Goal: Check status

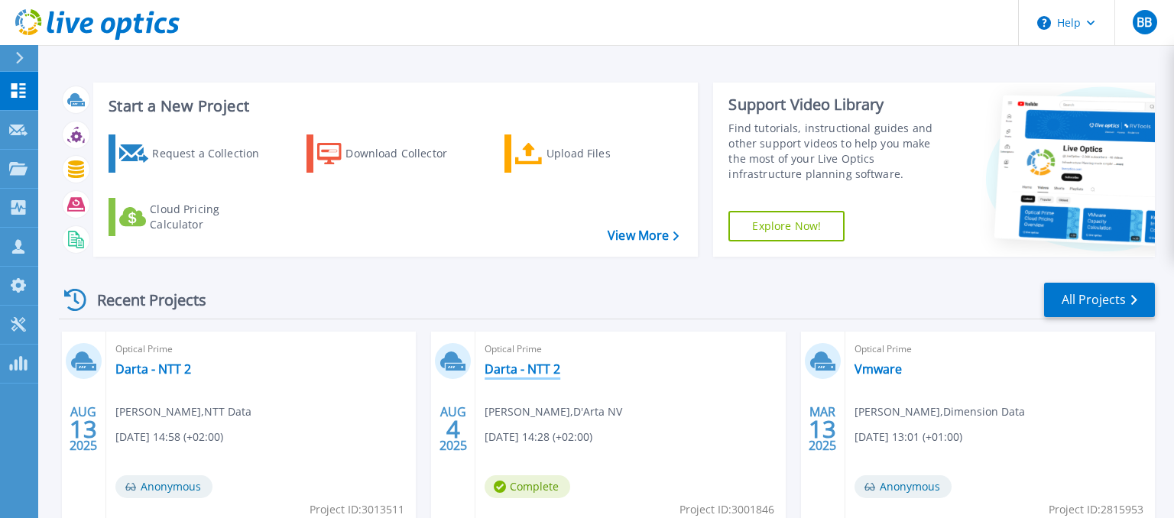
click at [506, 366] on link "Darta - NTT 2" at bounding box center [522, 368] width 76 height 15
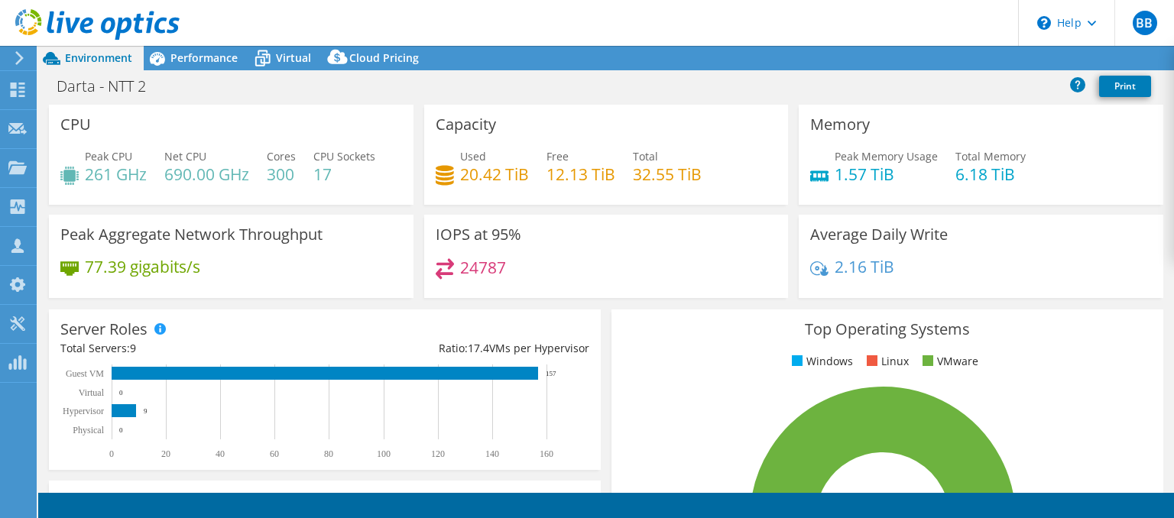
select select "USD"
drag, startPoint x: 437, startPoint y: 267, endPoint x: 504, endPoint y: 262, distance: 66.6
click at [504, 262] on div "24787" at bounding box center [471, 267] width 70 height 18
click at [539, 265] on div "24787" at bounding box center [607, 274] width 342 height 33
drag, startPoint x: 460, startPoint y: 271, endPoint x: 505, endPoint y: 268, distance: 45.1
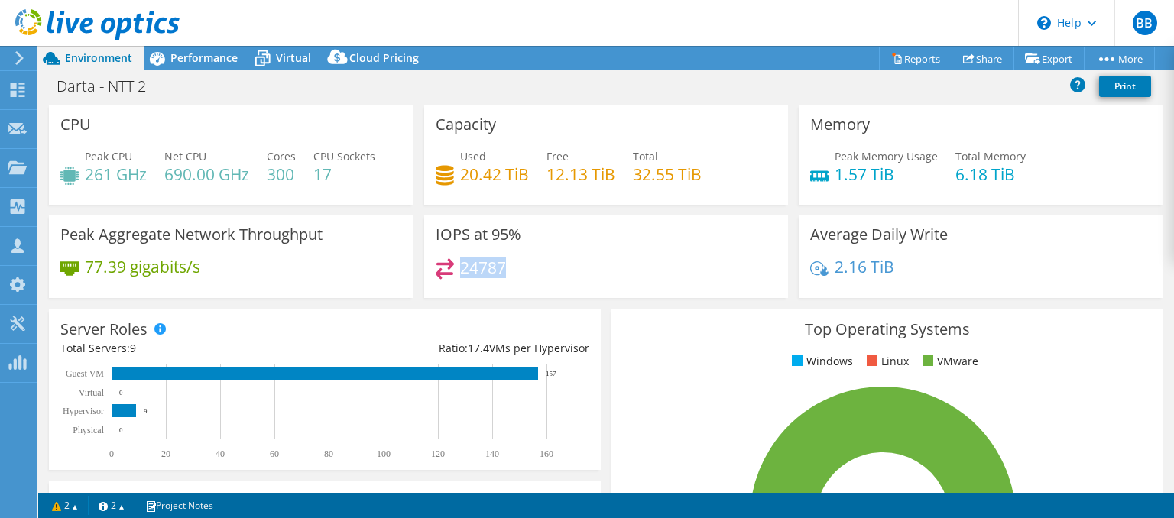
click at [505, 268] on h4 "24787" at bounding box center [483, 267] width 46 height 17
click at [555, 255] on div "IOPS at 95% 24787" at bounding box center [606, 256] width 365 height 83
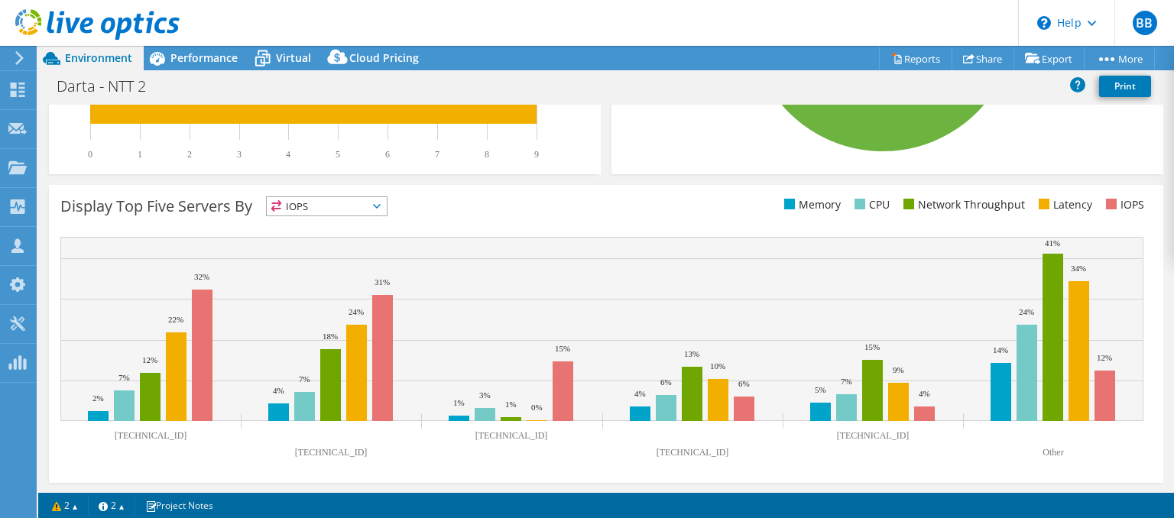
scroll to position [208, 0]
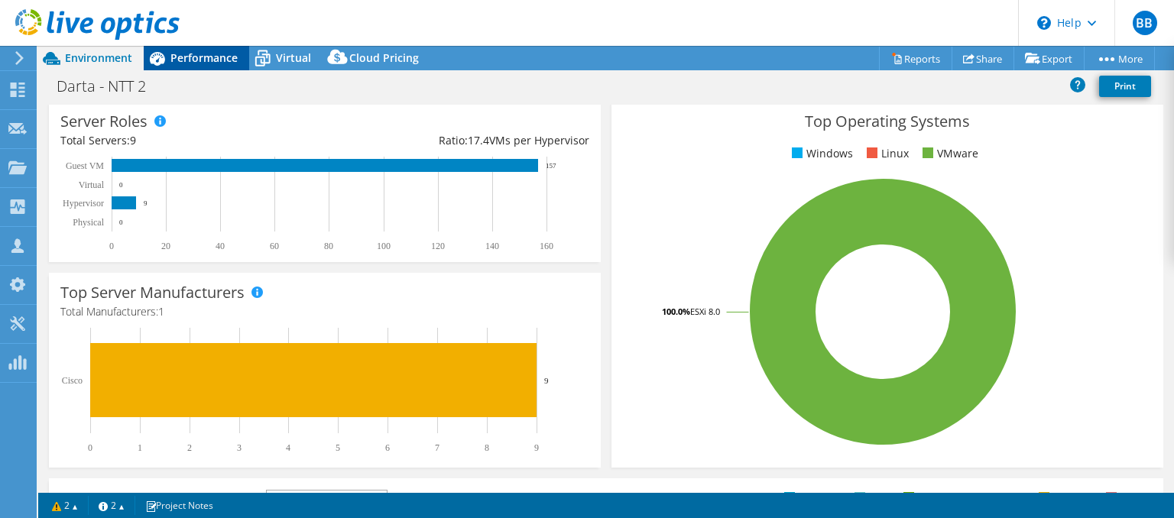
click at [204, 58] on span "Performance" at bounding box center [203, 57] width 67 height 15
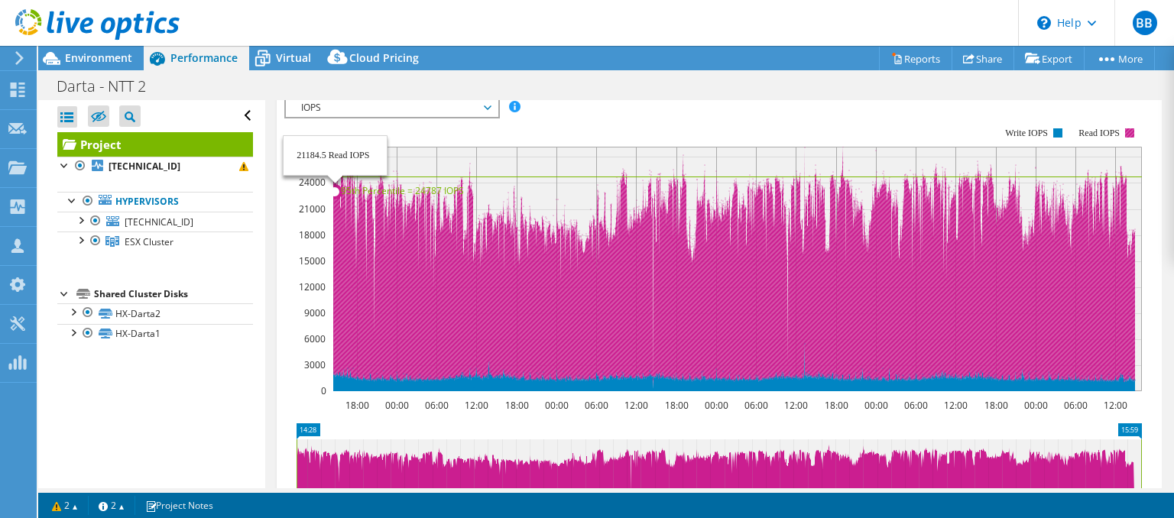
scroll to position [293, 0]
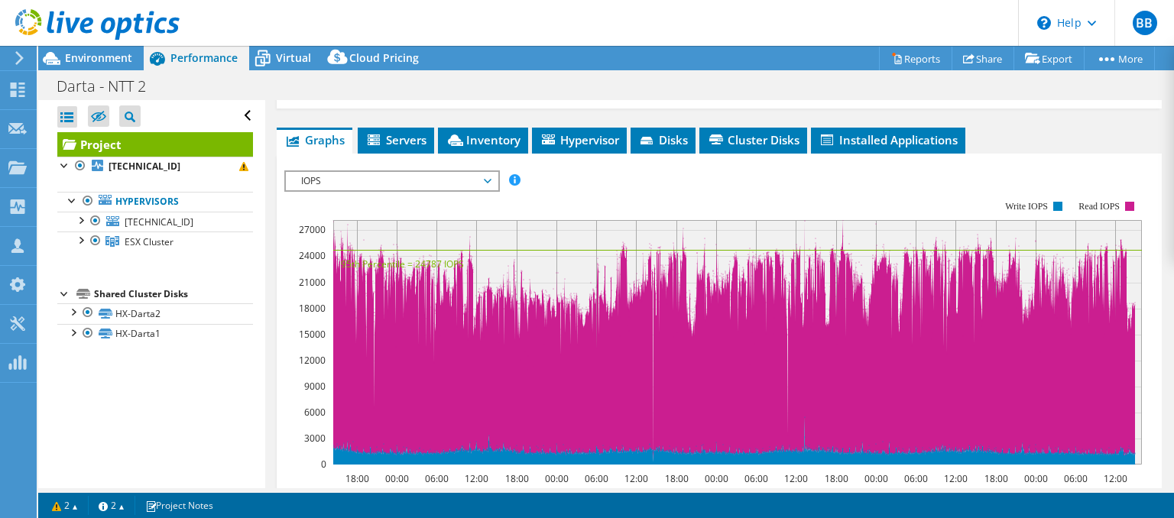
click at [488, 182] on span "IOPS" at bounding box center [391, 181] width 196 height 18
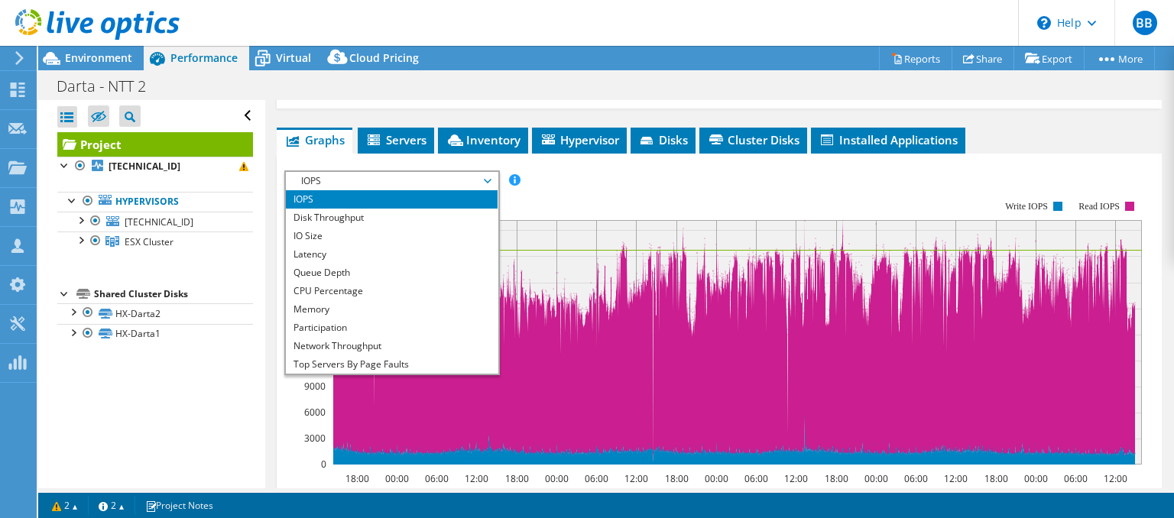
click at [572, 180] on rect at bounding box center [712, 333] width 857 height 306
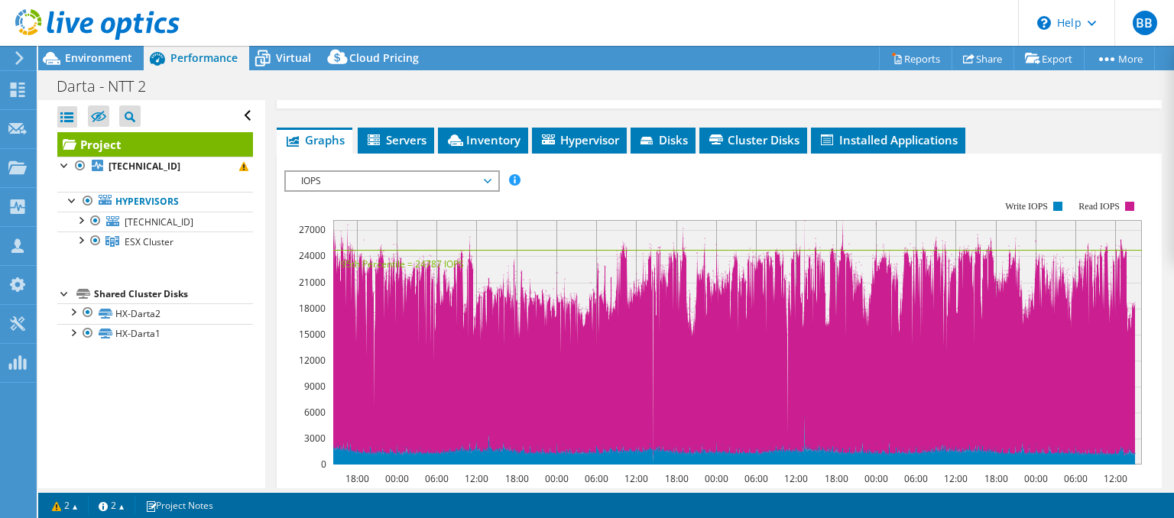
scroll to position [0, 0]
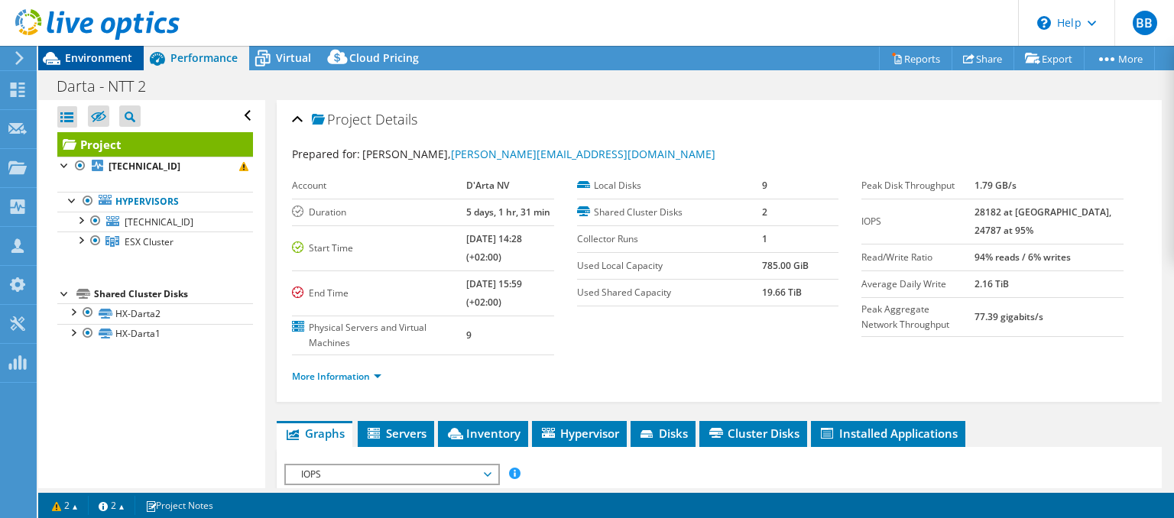
click at [111, 64] on span "Environment" at bounding box center [98, 57] width 67 height 15
